Goal: Use online tool/utility: Utilize a website feature to perform a specific function

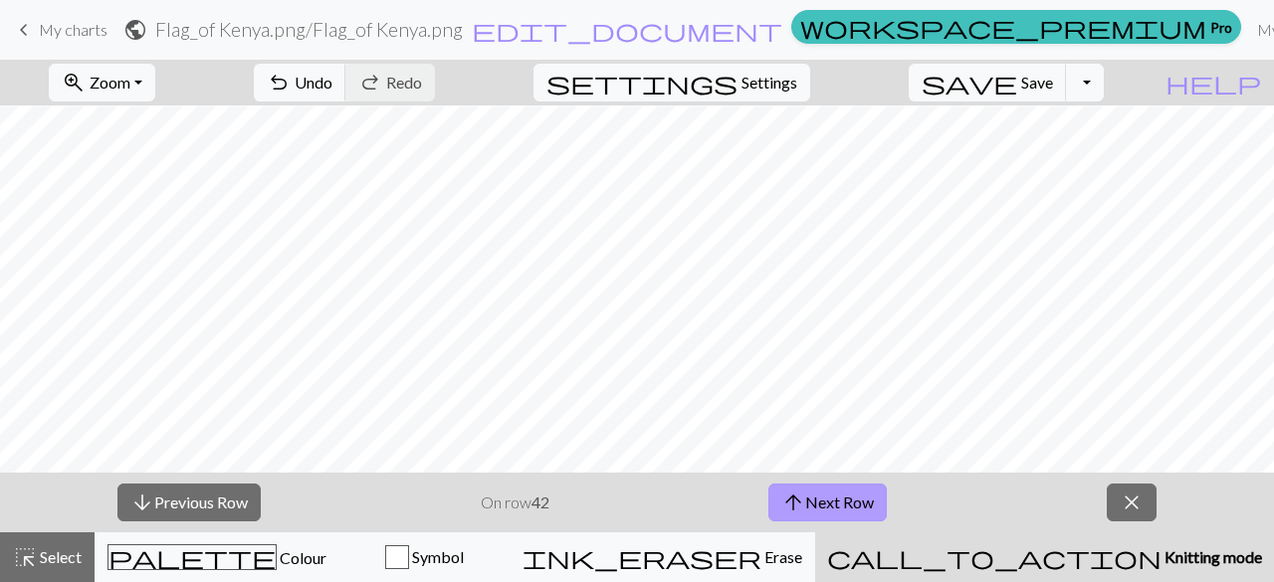
click at [844, 495] on button "arrow_upward Next Row" at bounding box center [828, 503] width 118 height 38
click at [1052, 74] on span "Save" at bounding box center [1037, 82] width 32 height 19
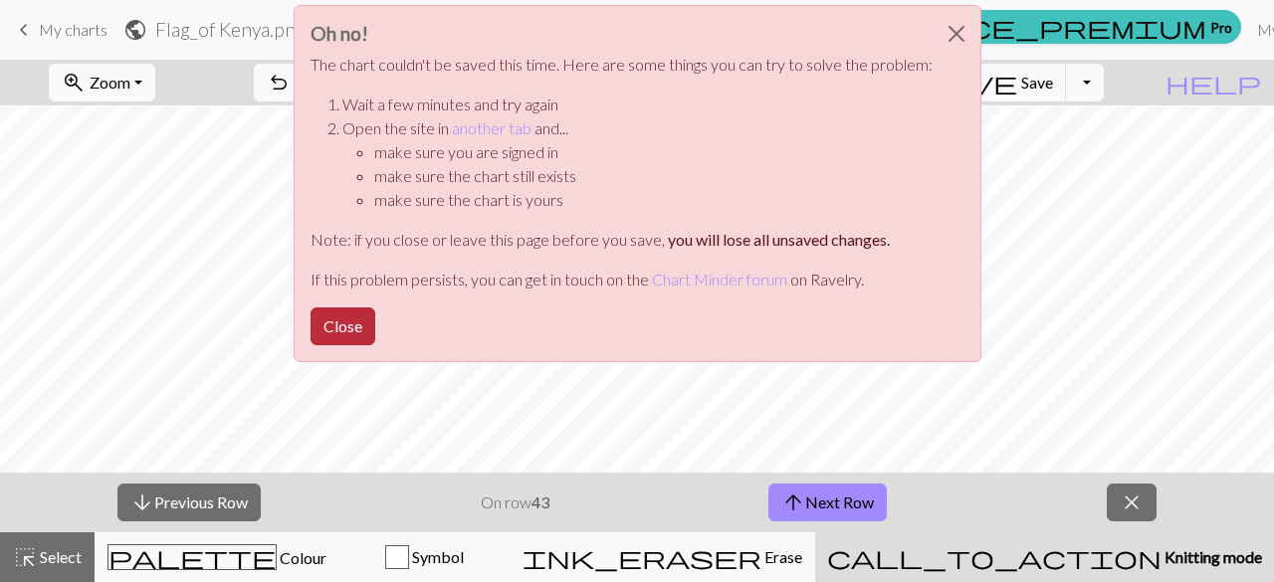
click at [369, 318] on button "Close" at bounding box center [343, 327] width 65 height 38
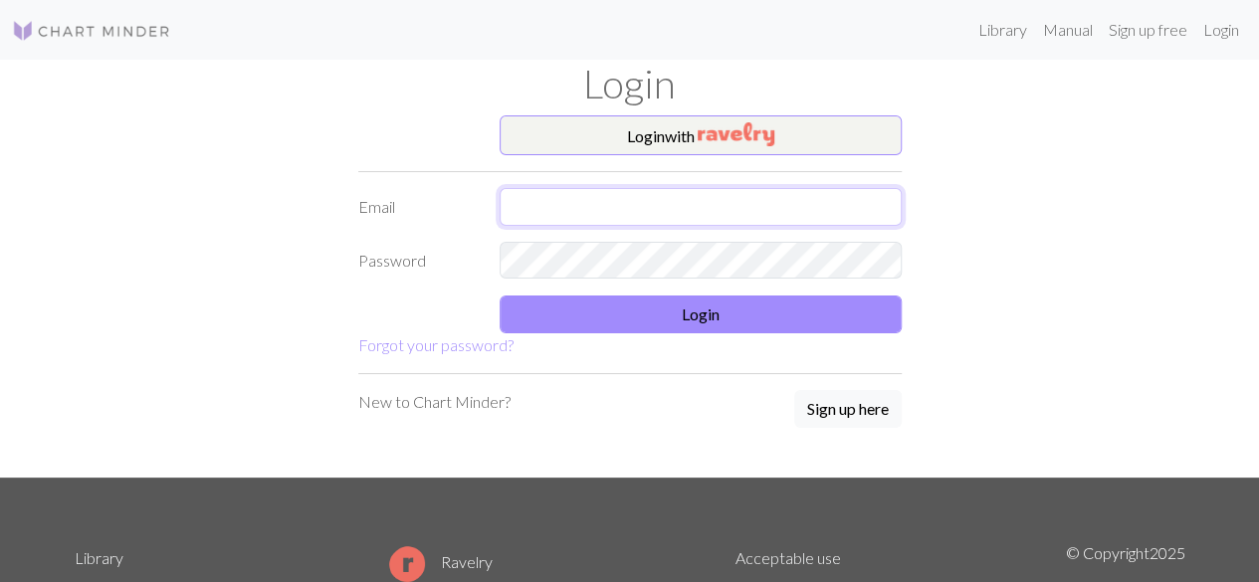
click at [704, 221] on input "text" at bounding box center [701, 207] width 402 height 38
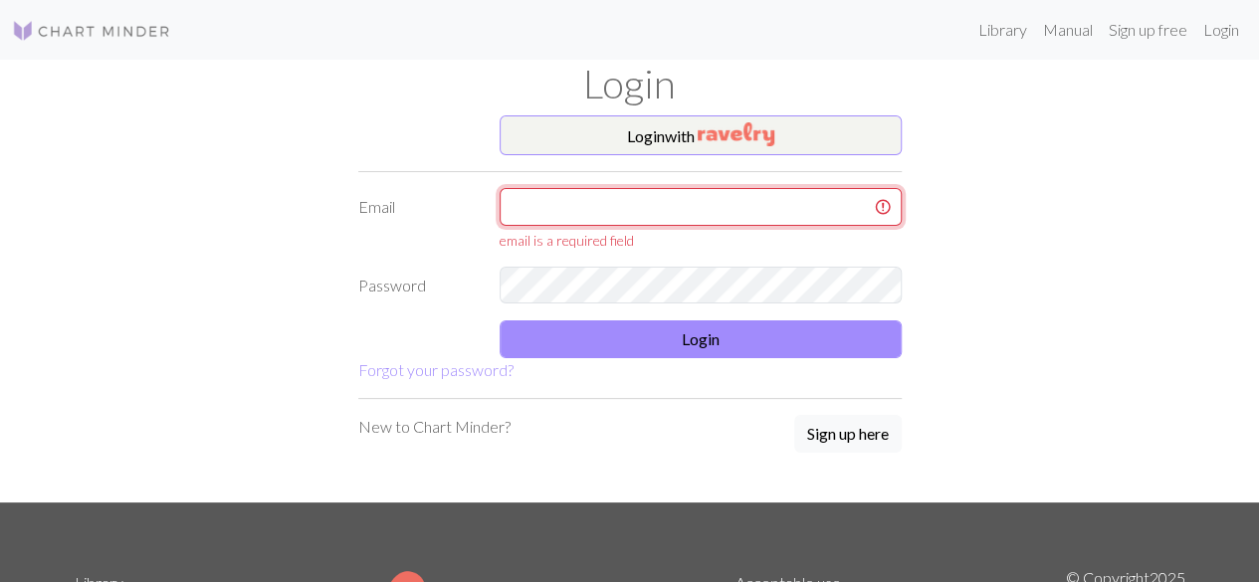
type input "[EMAIL_ADDRESS][DOMAIN_NAME]"
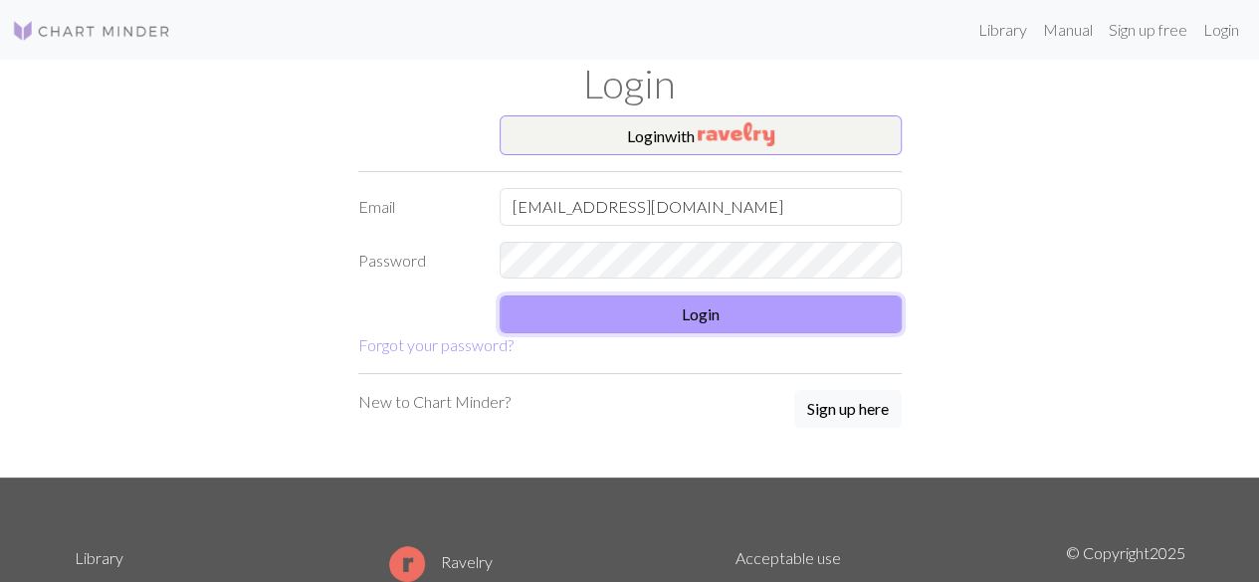
click at [675, 320] on button "Login" at bounding box center [701, 315] width 402 height 38
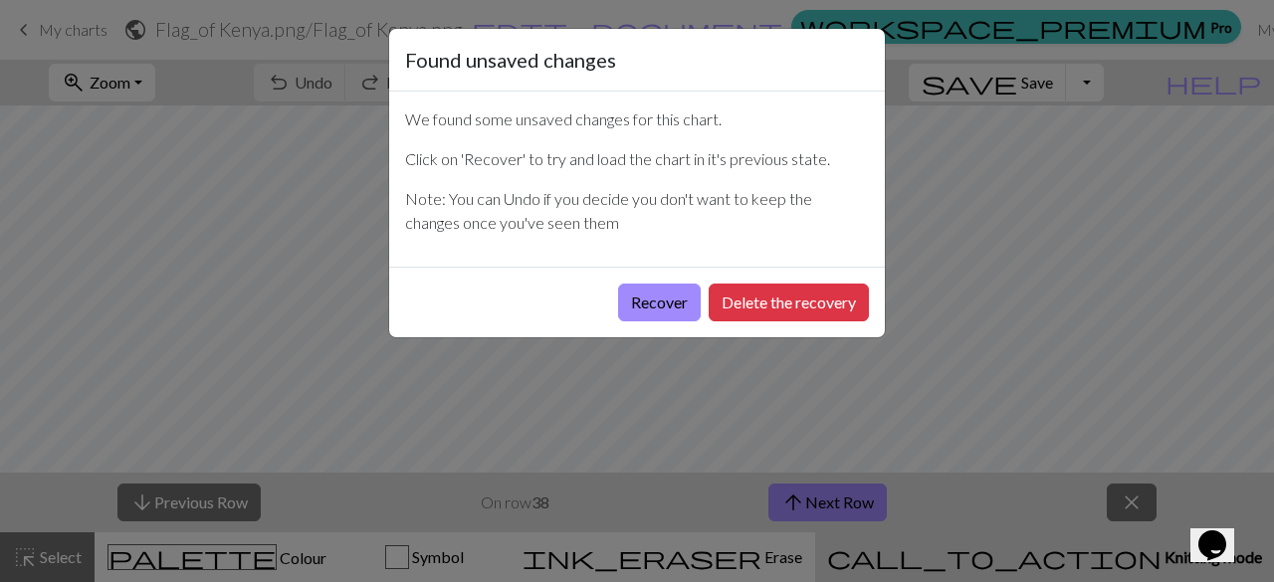
click at [675, 320] on div "Recover Delete the recovery" at bounding box center [637, 302] width 496 height 71
click at [667, 306] on button "Recover" at bounding box center [659, 303] width 83 height 38
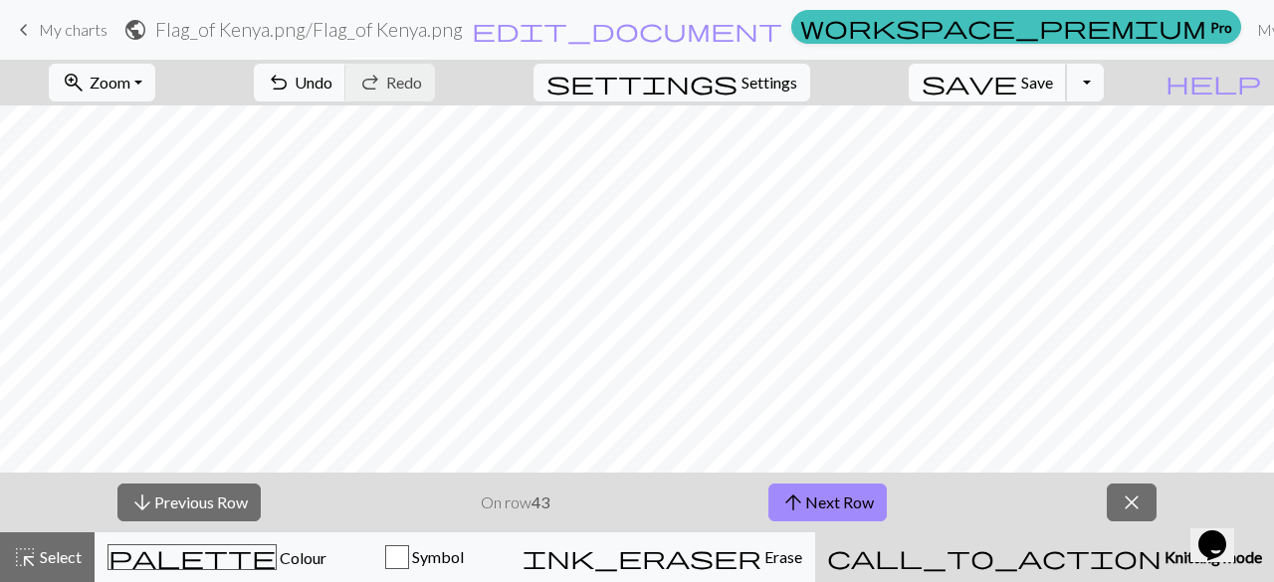
click at [1063, 95] on button "save Save Save" at bounding box center [988, 83] width 158 height 38
